Goal: Task Accomplishment & Management: Use online tool/utility

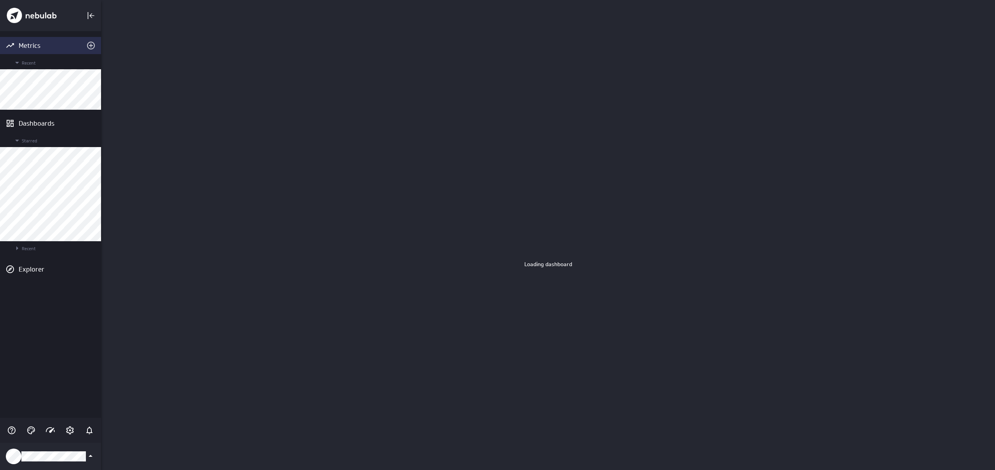
scroll to position [470, 894]
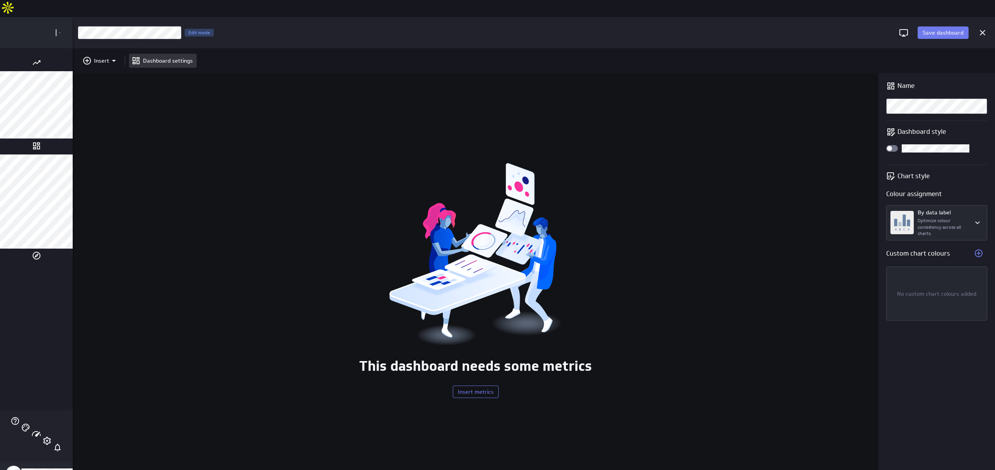
scroll to position [470, 968]
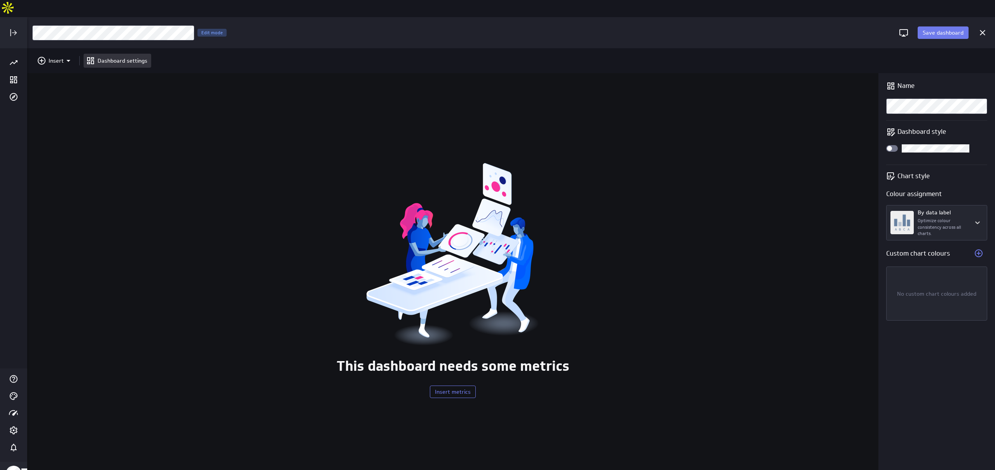
click at [150, 107] on div "This dashboard needs some metrics Insert metrics" at bounding box center [452, 280] width 851 height 414
click at [58, 57] on p "Insert" at bounding box center [56, 61] width 15 height 8
click at [119, 168] on div at bounding box center [497, 235] width 995 height 470
click at [265, 155] on div "This dashboard needs some metrics Insert metrics" at bounding box center [452, 280] width 851 height 414
click at [58, 57] on p "Insert" at bounding box center [56, 61] width 15 height 8
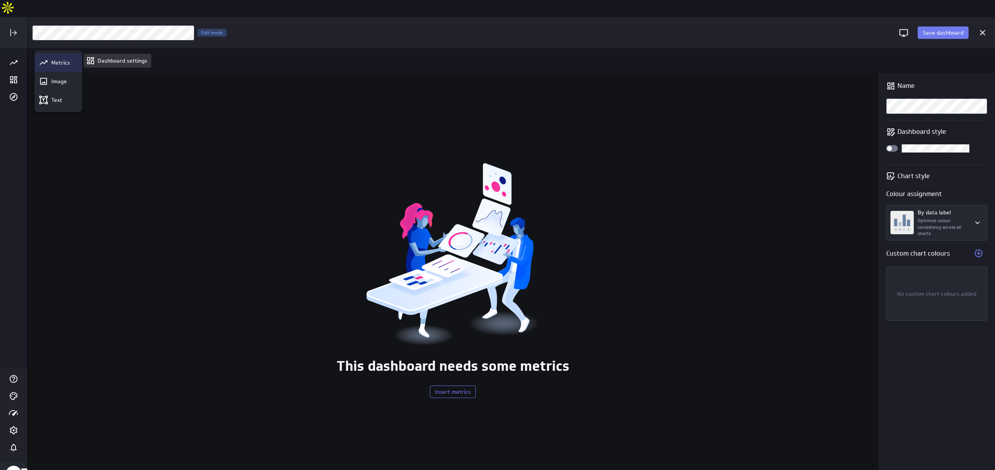
click at [60, 62] on p "Metrics" at bounding box center [60, 63] width 19 height 8
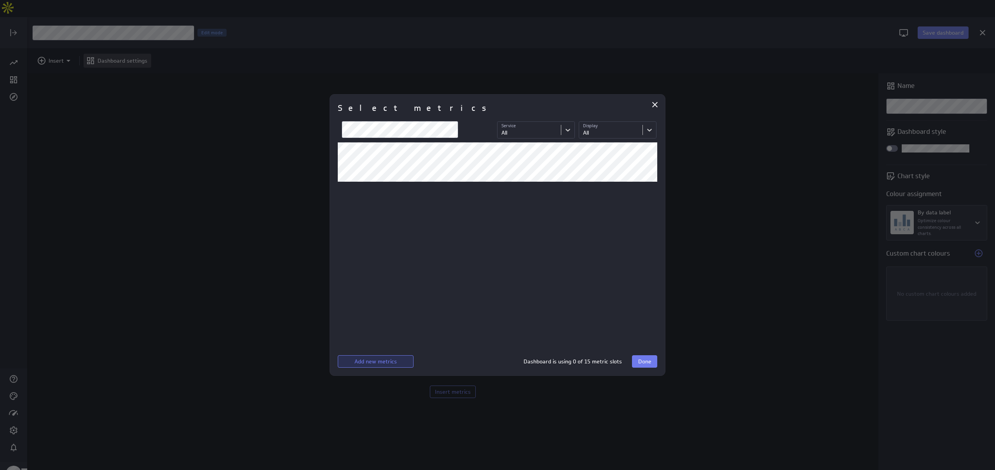
click at [403, 361] on button "Add new metrics" at bounding box center [376, 361] width 76 height 12
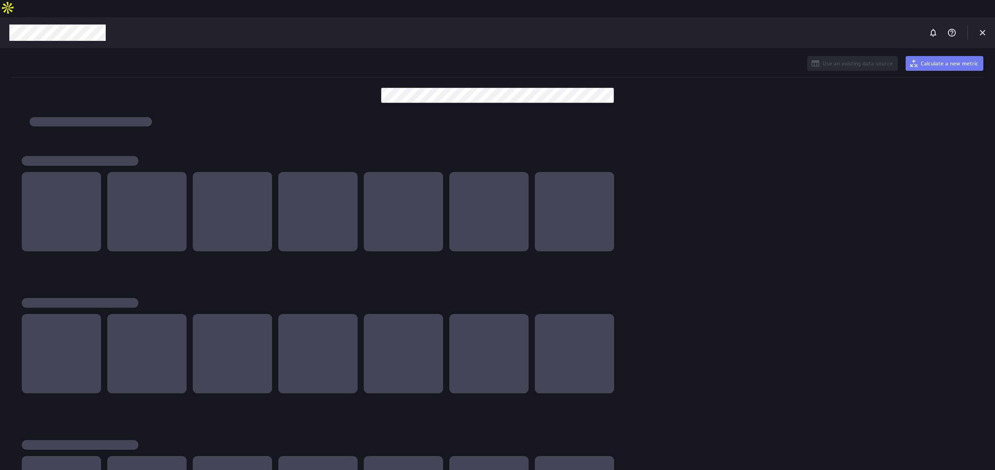
scroll to position [470, 995]
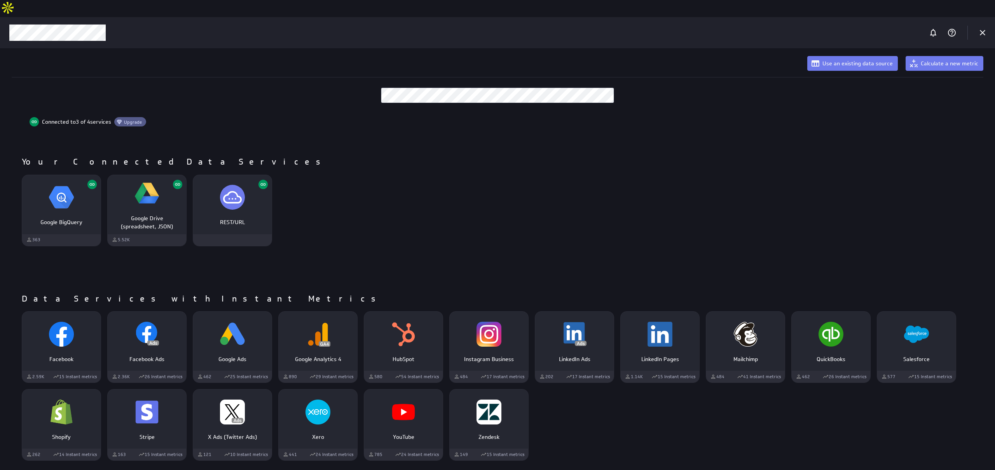
click at [482, 112] on div "Connected to 3 of 4 services Upgrade Your Connected Data Services Google BigQue…" at bounding box center [497, 299] width 995 height 376
click at [845, 56] on button "Use an existing data source" at bounding box center [852, 63] width 91 height 15
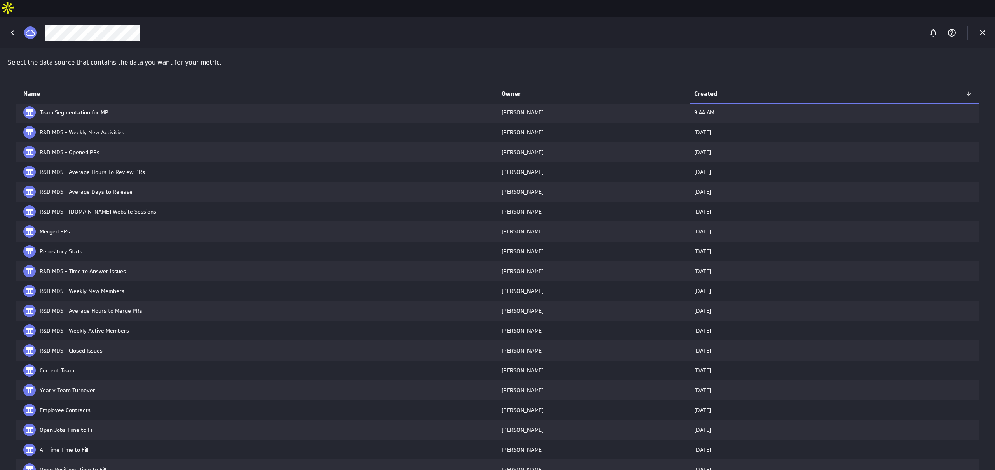
scroll to position [100, 0]
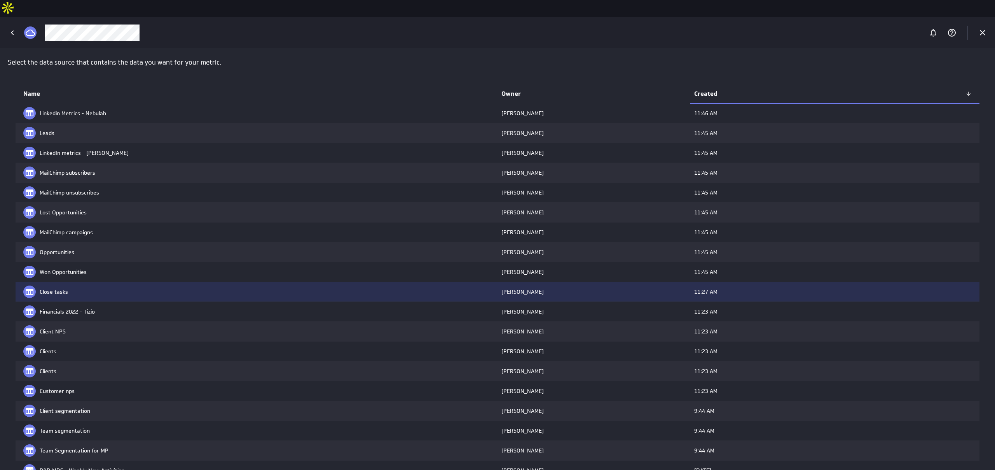
click at [133, 282] on td "Close tasks" at bounding box center [257, 291] width 482 height 19
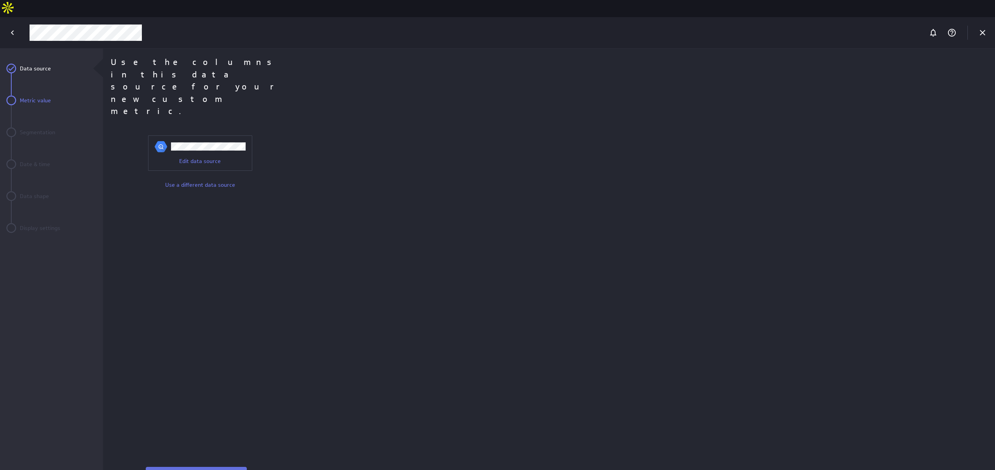
click at [189, 466] on button "Next" at bounding box center [196, 472] width 101 height 12
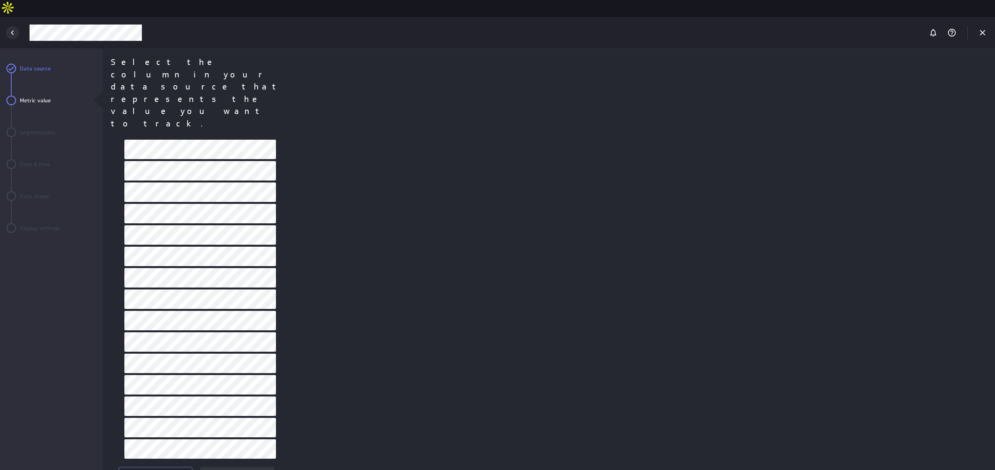
click at [14, 28] on icon "Back" at bounding box center [12, 32] width 9 height 9
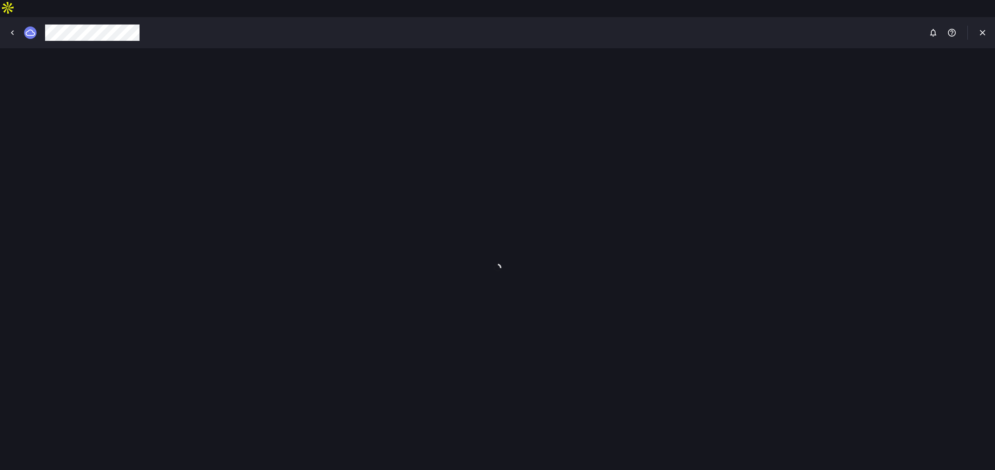
click at [14, 28] on icon "Back" at bounding box center [12, 32] width 9 height 9
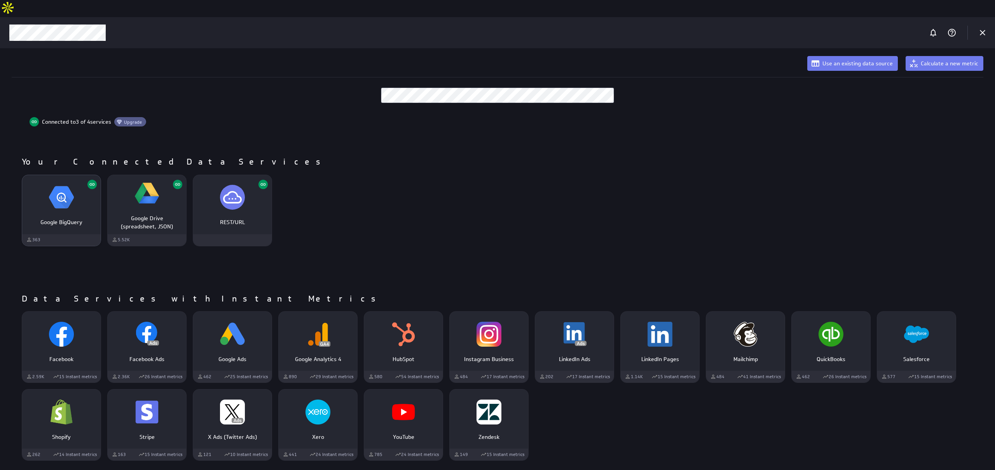
click at [68, 192] on img "Google BigQuery" at bounding box center [61, 197] width 25 height 25
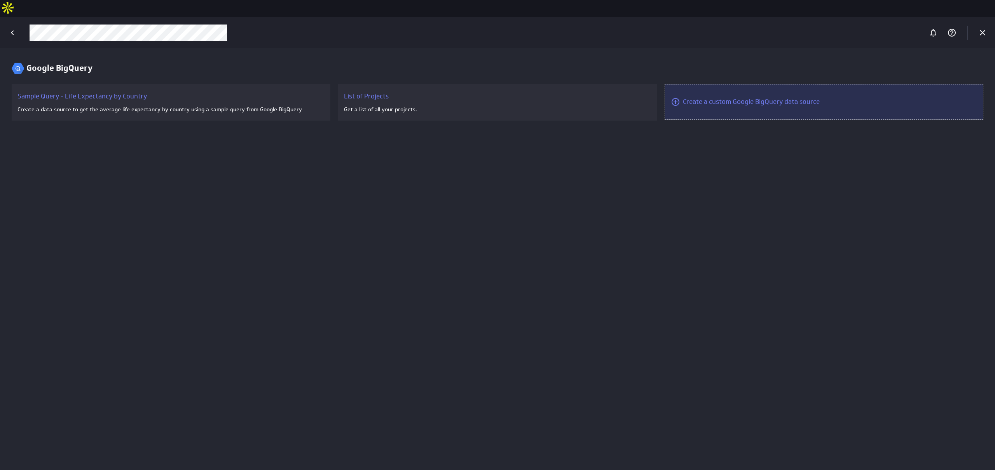
click at [726, 84] on div "Create a custom Google BigQuery data source" at bounding box center [824, 102] width 319 height 36
